Goal: Navigation & Orientation: Find specific page/section

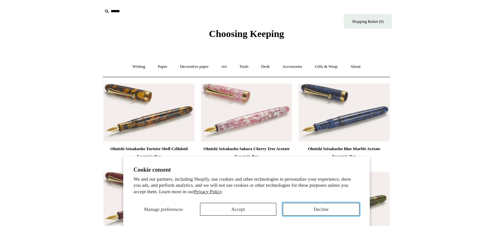
click at [314, 208] on button "Decline" at bounding box center [321, 209] width 77 height 13
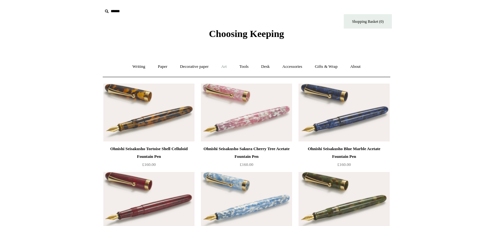
click at [224, 66] on link "Art +" at bounding box center [223, 66] width 17 height 17
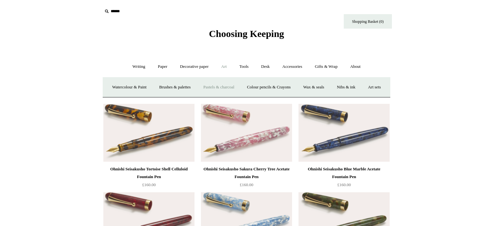
click at [229, 90] on link "Pastels & charcoal" at bounding box center [218, 87] width 43 height 17
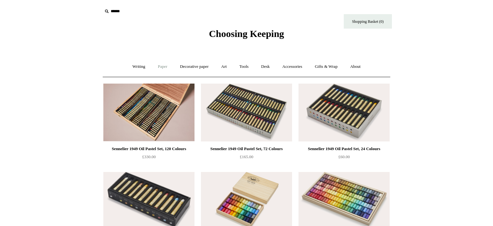
click at [161, 65] on link "Paper +" at bounding box center [162, 66] width 21 height 17
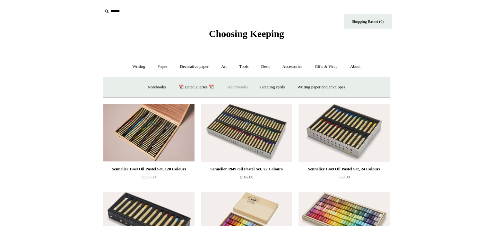
click at [237, 85] on link "Sketchbooks +" at bounding box center [237, 87] width 33 height 17
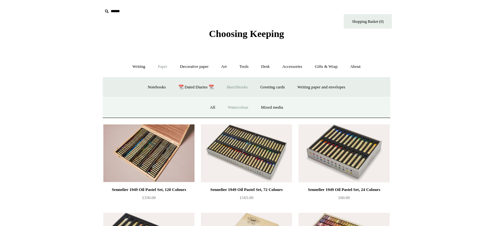
click at [241, 110] on link "Watercolour" at bounding box center [238, 107] width 32 height 17
